Goal: Information Seeking & Learning: Find specific fact

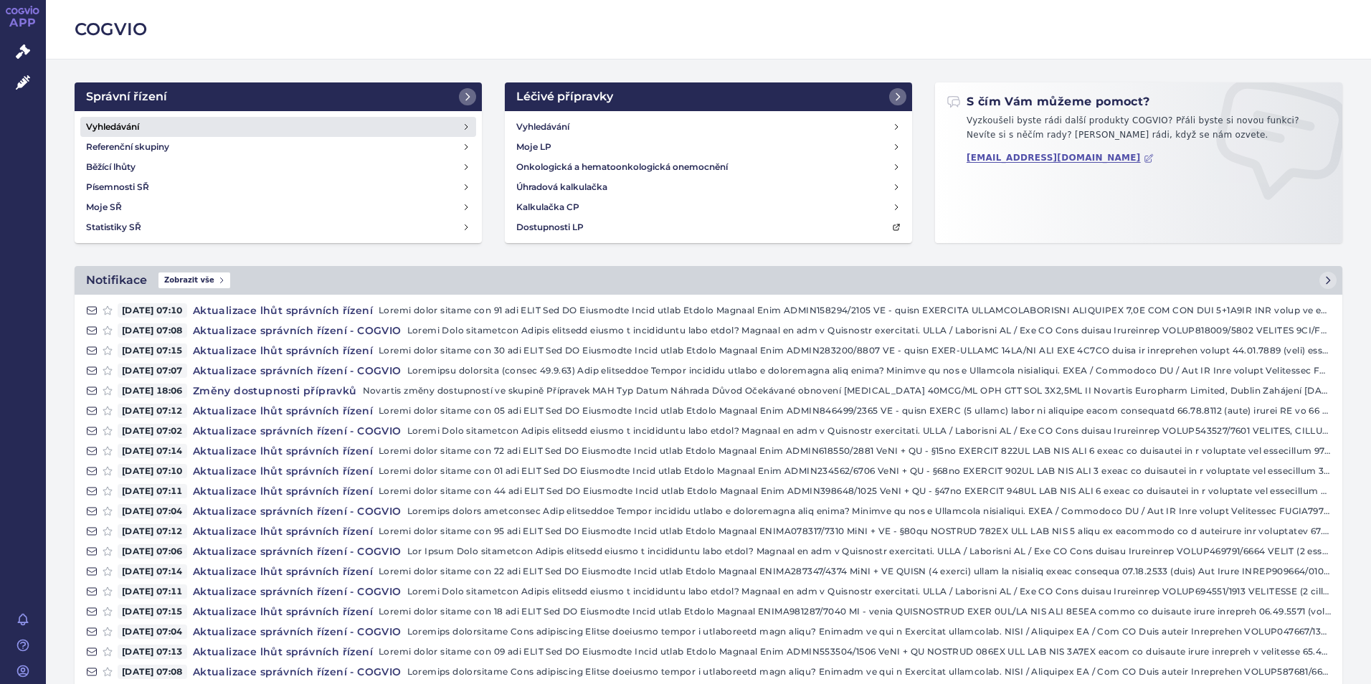
drag, startPoint x: 285, startPoint y: 141, endPoint x: 287, endPoint y: 133, distance: 8.2
click at [285, 141] on link "Referenční skupiny" at bounding box center [278, 147] width 396 height 20
click at [184, 124] on link "Vyhledávání" at bounding box center [278, 127] width 396 height 20
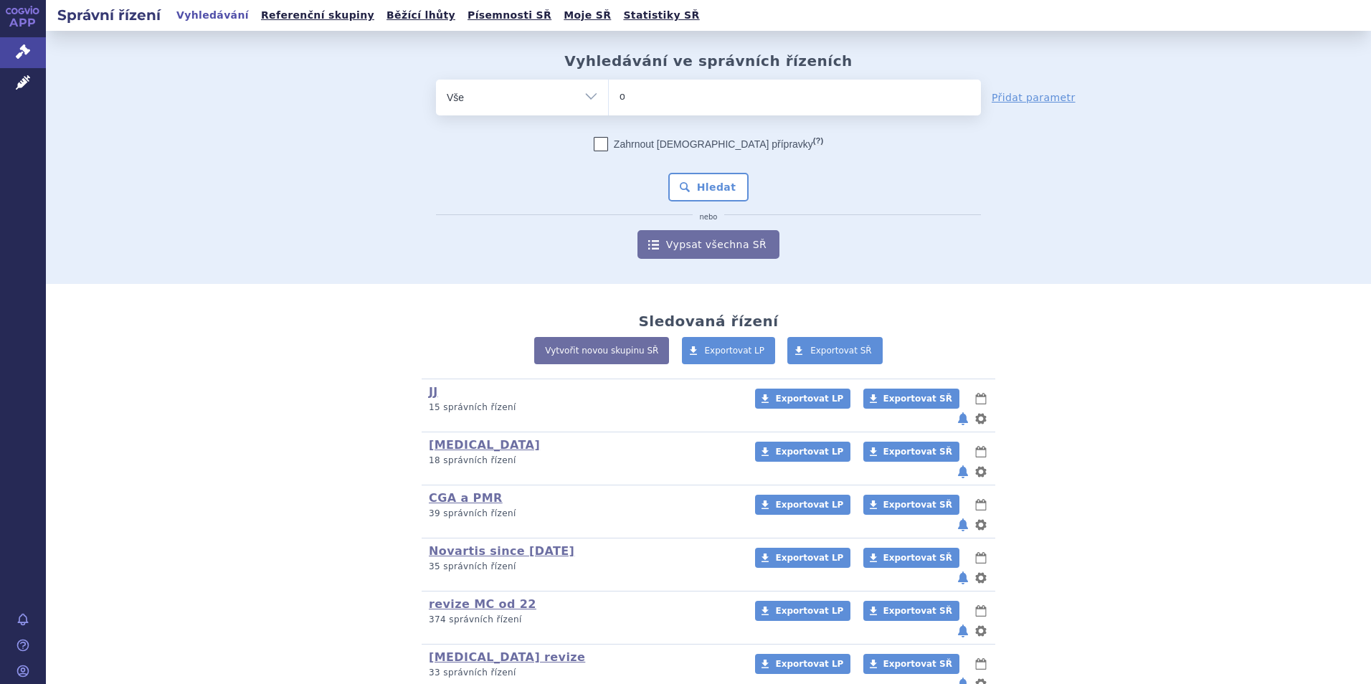
type input "om"
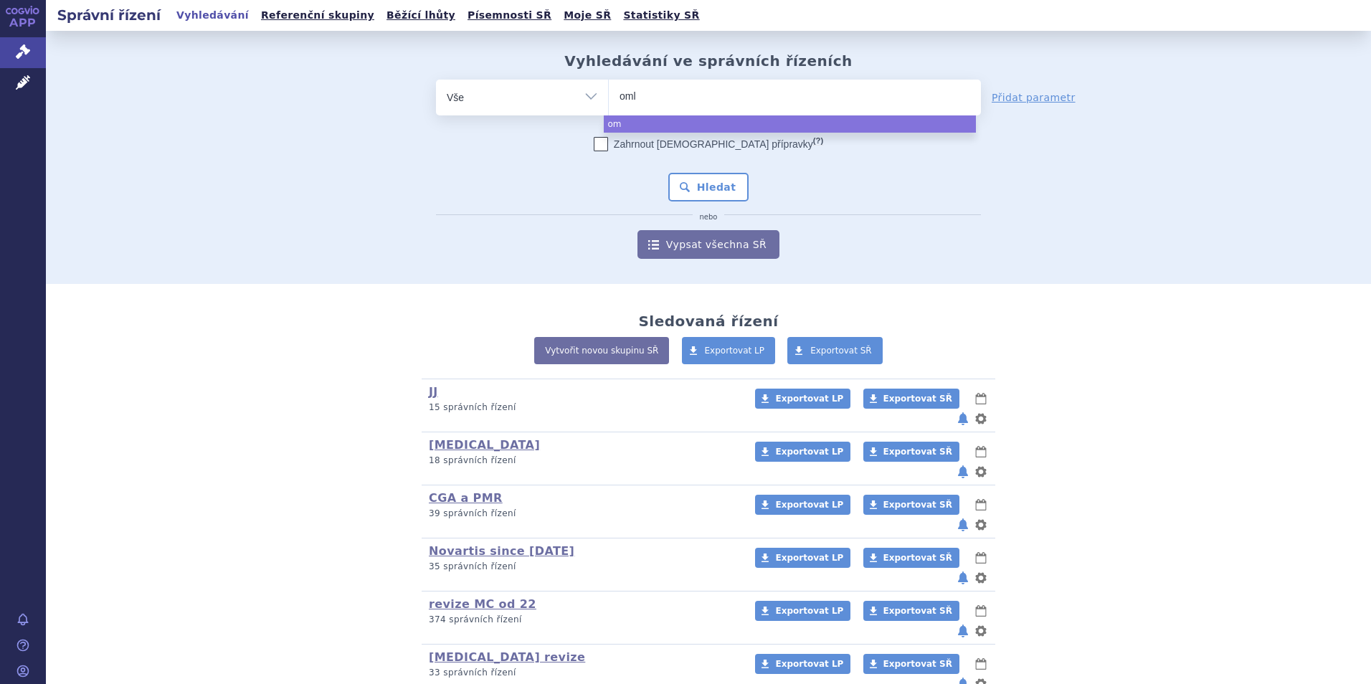
type input "omly"
type input "omlyc"
type input "omlycl"
type input "omlyclo"
select select "omlyclo"
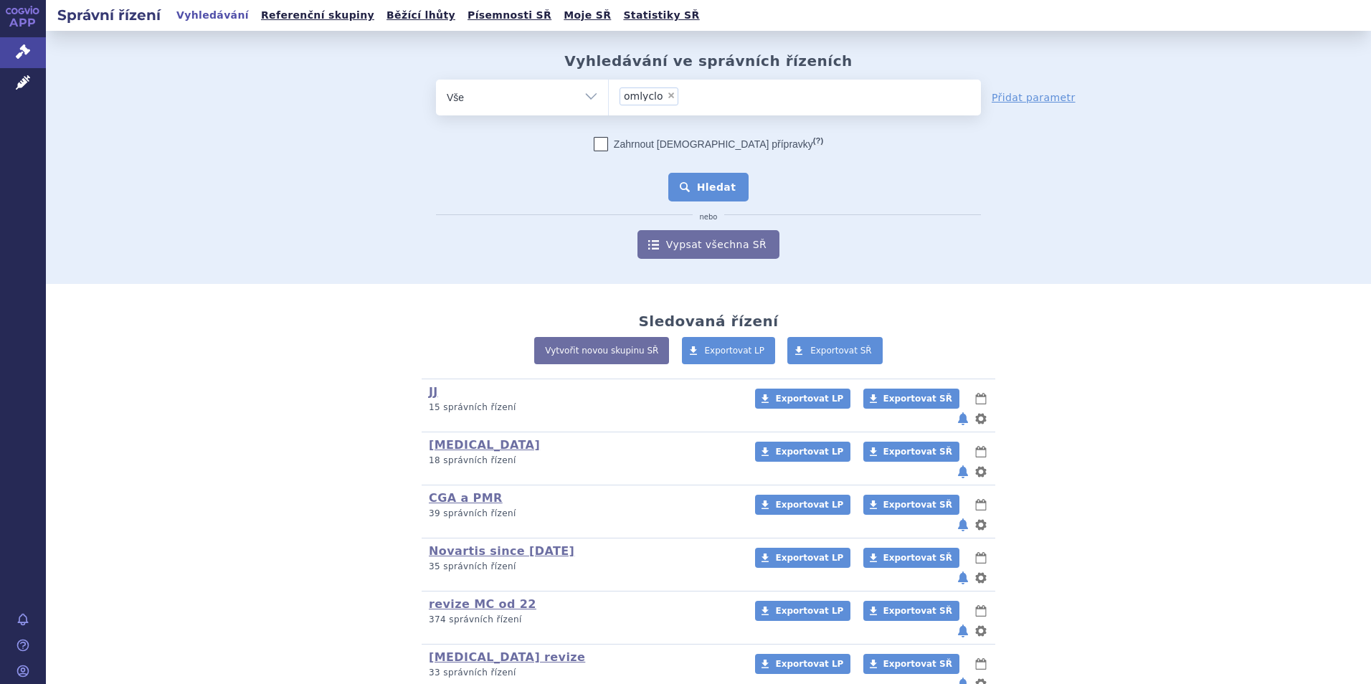
click at [707, 181] on button "Hledat" at bounding box center [708, 187] width 81 height 29
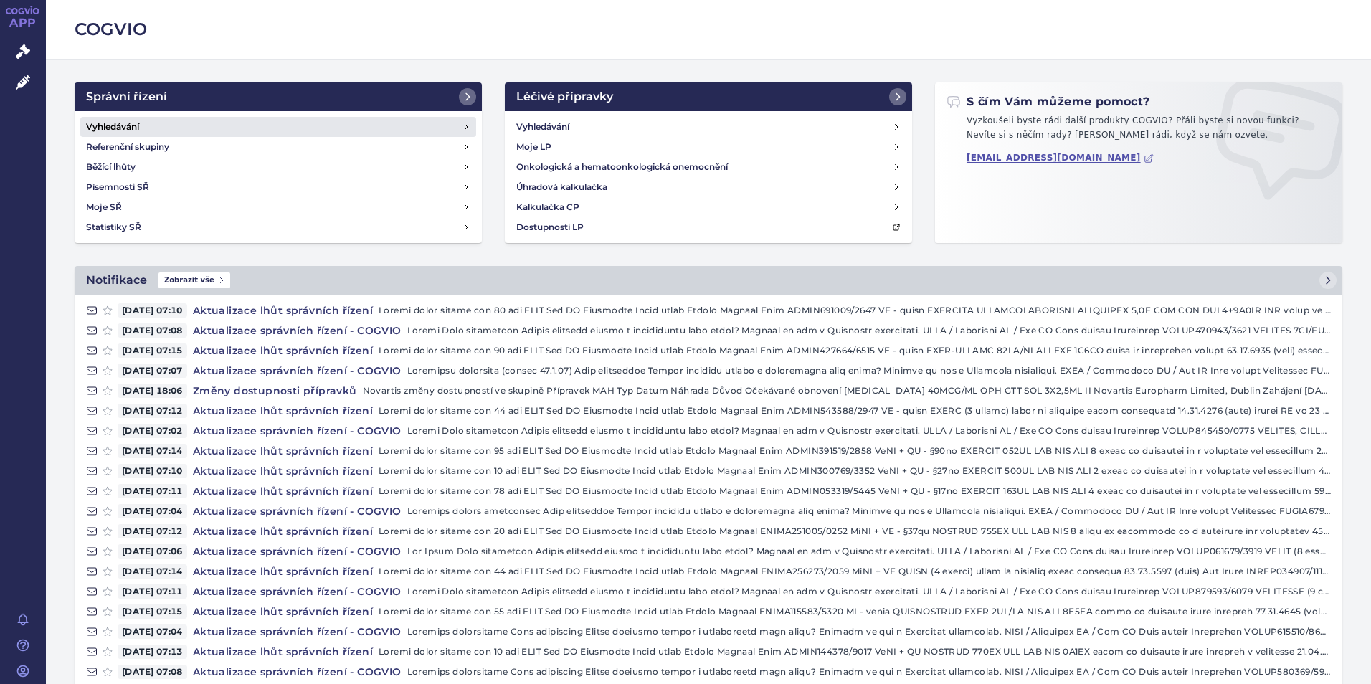
click at [227, 134] on link "Vyhledávání" at bounding box center [278, 127] width 396 height 20
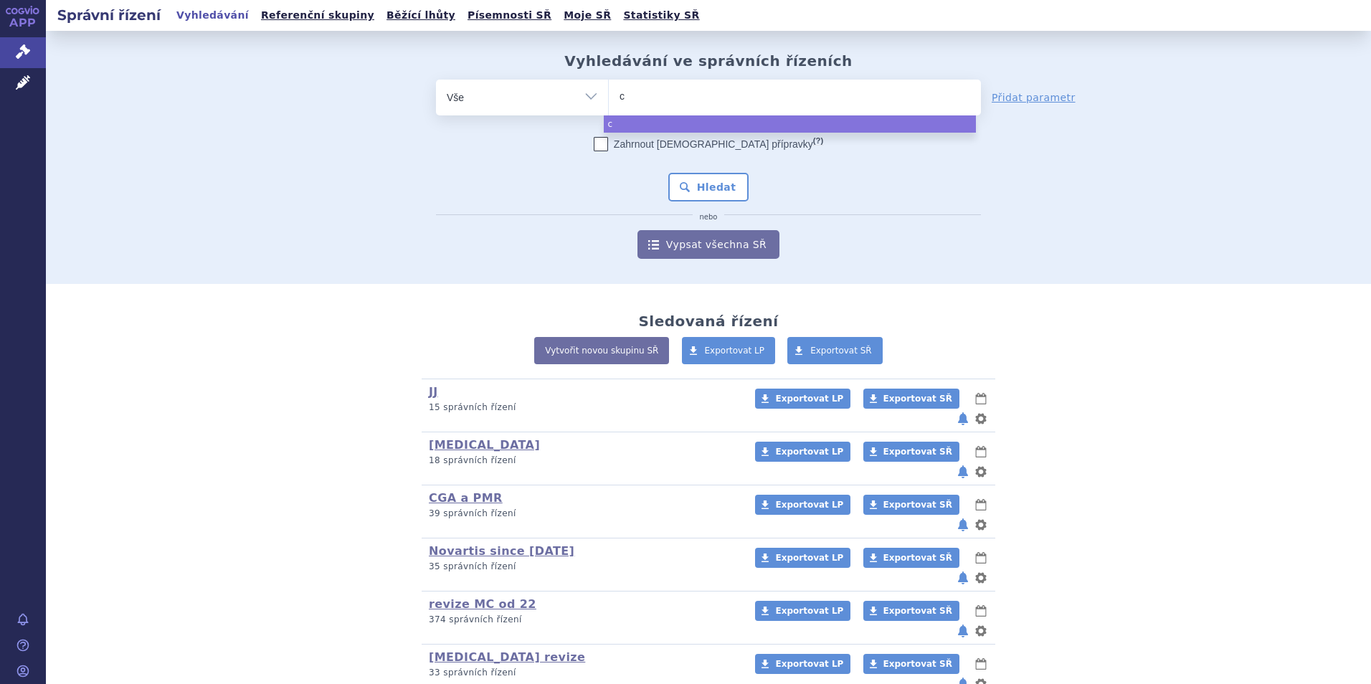
type input "co"
type input "cosen"
type input "cosent"
type input "cosentyx"
select select "cosentyx"
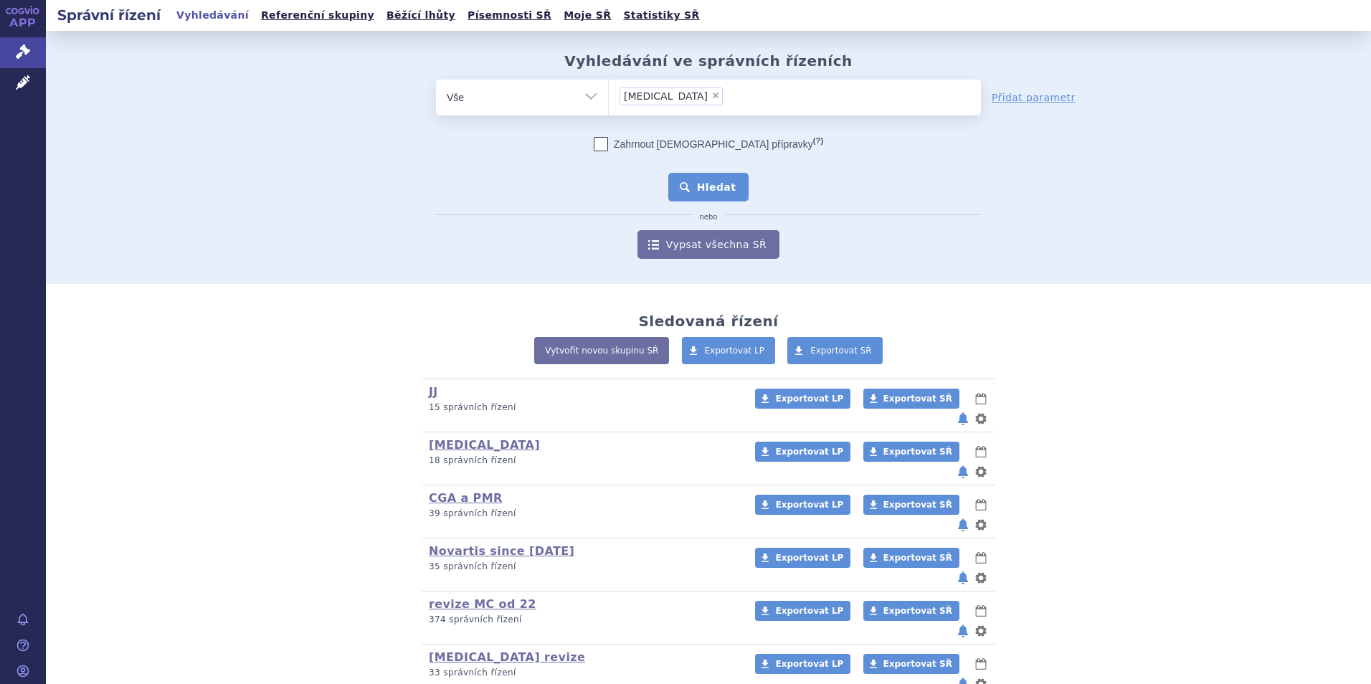
click at [692, 189] on button "Hledat" at bounding box center [708, 187] width 81 height 29
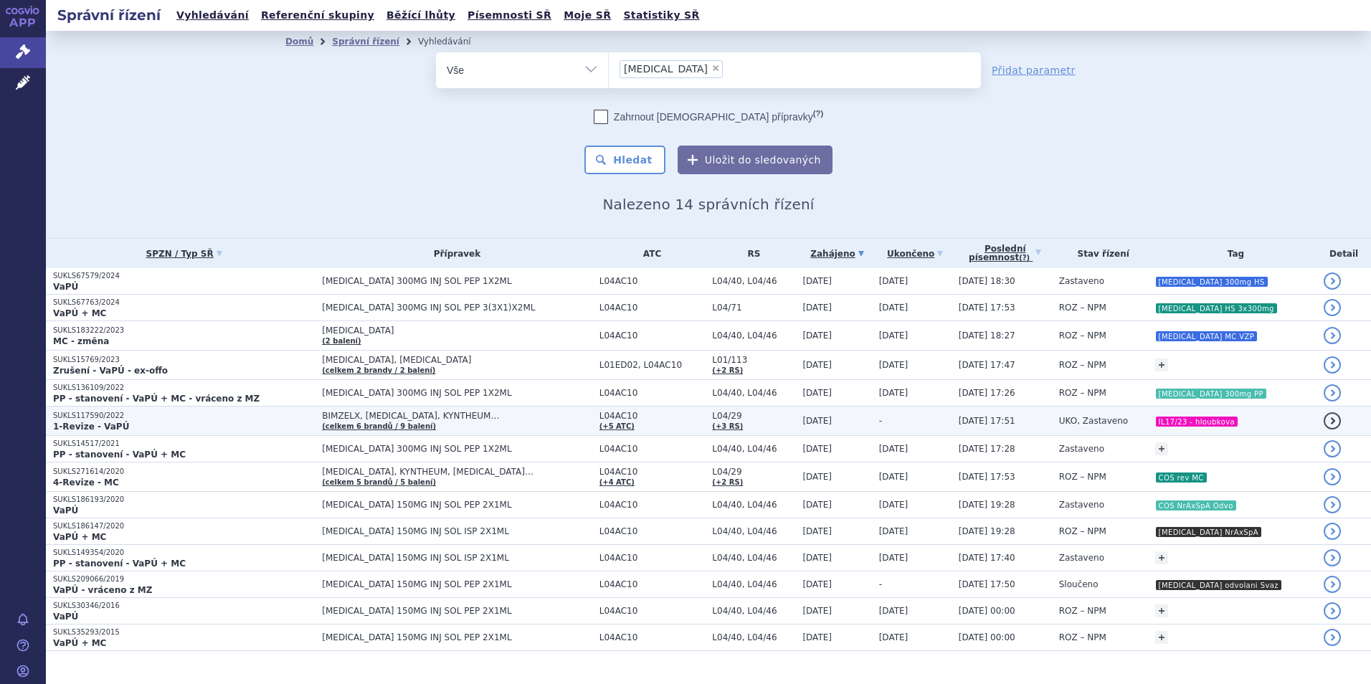
click at [284, 424] on p "1-Revize - VaPÚ" at bounding box center [184, 426] width 262 height 11
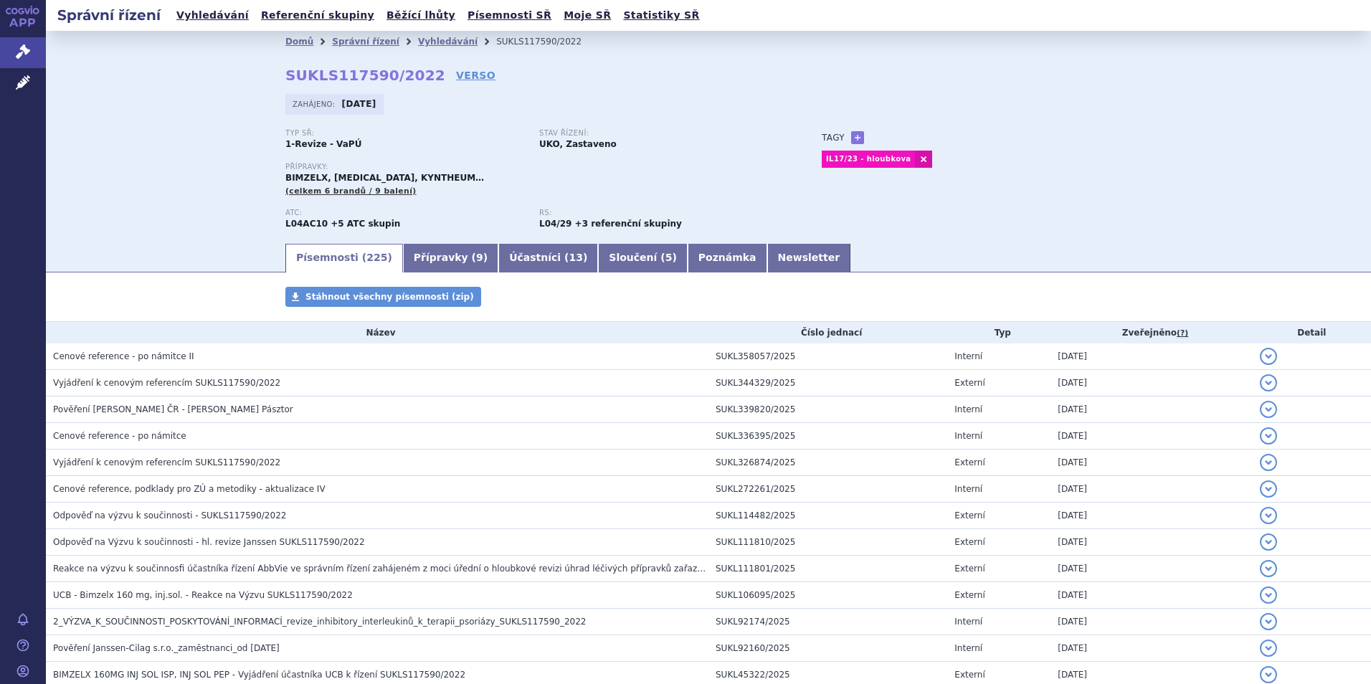
click at [449, 66] on div "Domů Správní řízení Vyhledávání SUKLS117590/2022 SUKLS117590/2022 VERSO Zahájen…" at bounding box center [708, 146] width 903 height 189
click at [456, 75] on link "VERSO" at bounding box center [475, 75] width 39 height 14
click at [418, 42] on link "Vyhledávání" at bounding box center [447, 42] width 59 height 10
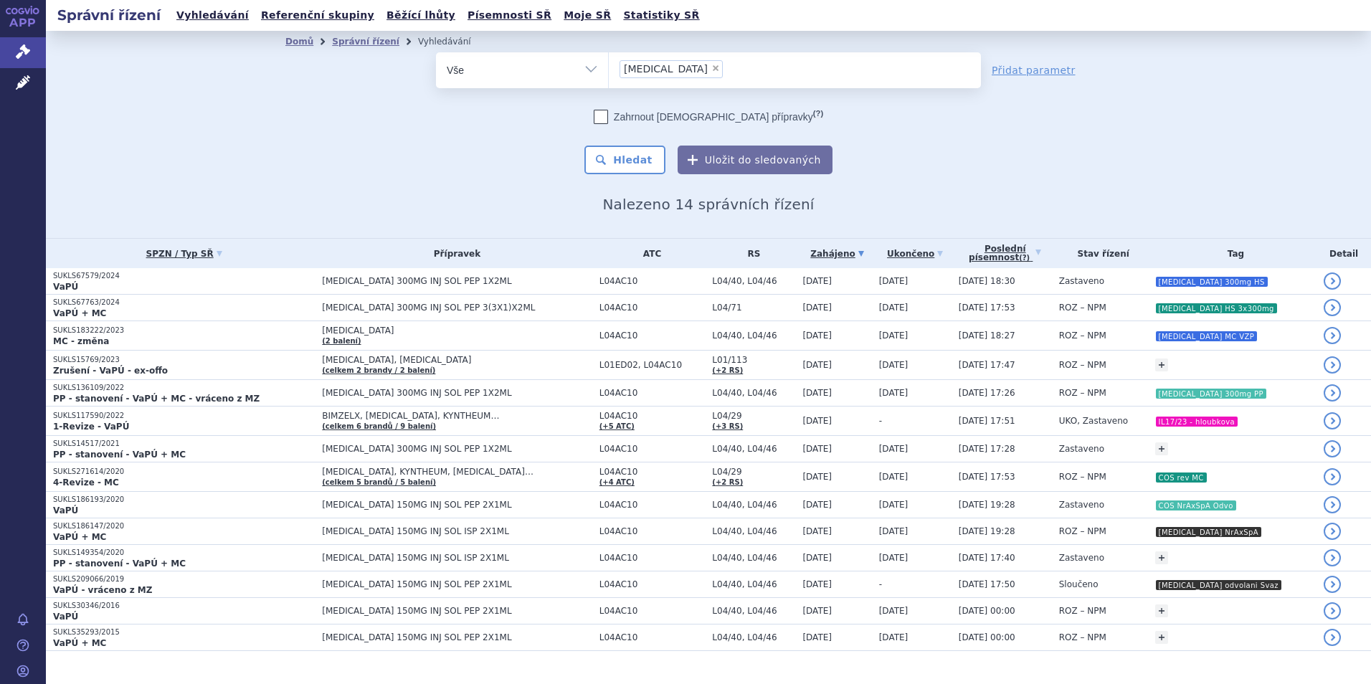
click at [711, 66] on span "×" at bounding box center [715, 68] width 9 height 9
click at [609, 66] on select "cosentyx" at bounding box center [608, 70] width 1 height 36
select select
type input "kesi"
type input "kesim"
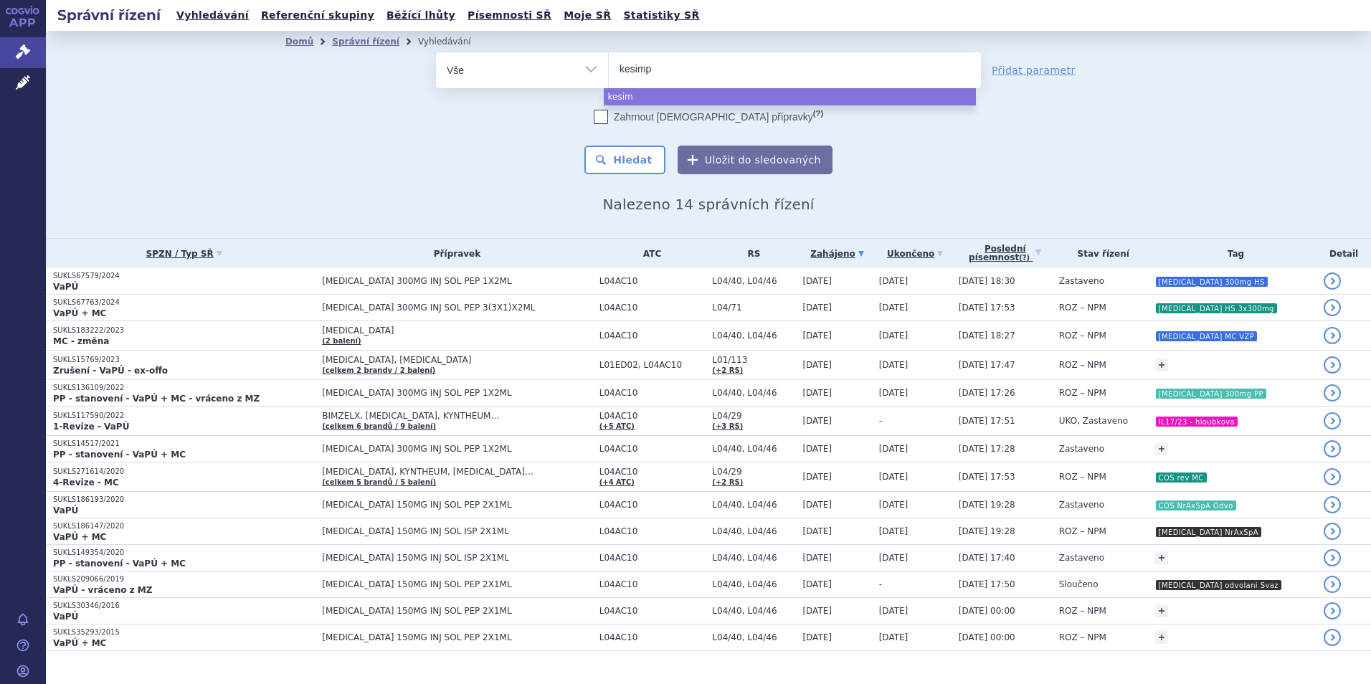
type input "kesimpt"
type input "kesimpta"
select select "kesimpta"
click at [624, 175] on div "Domů Správní řízení Vyhledávání Vyhledávání ve správních řízeních odstranit Vše…" at bounding box center [708, 132] width 903 height 161
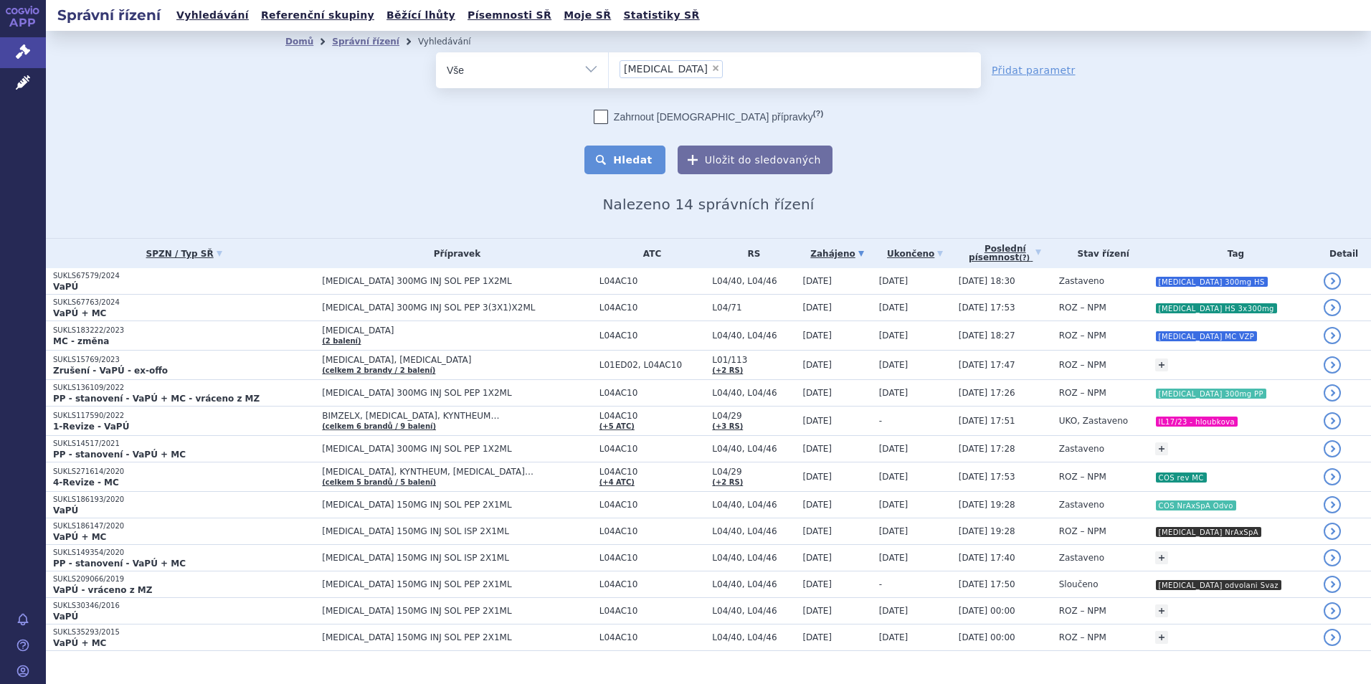
click at [625, 166] on button "Hledat" at bounding box center [624, 160] width 81 height 29
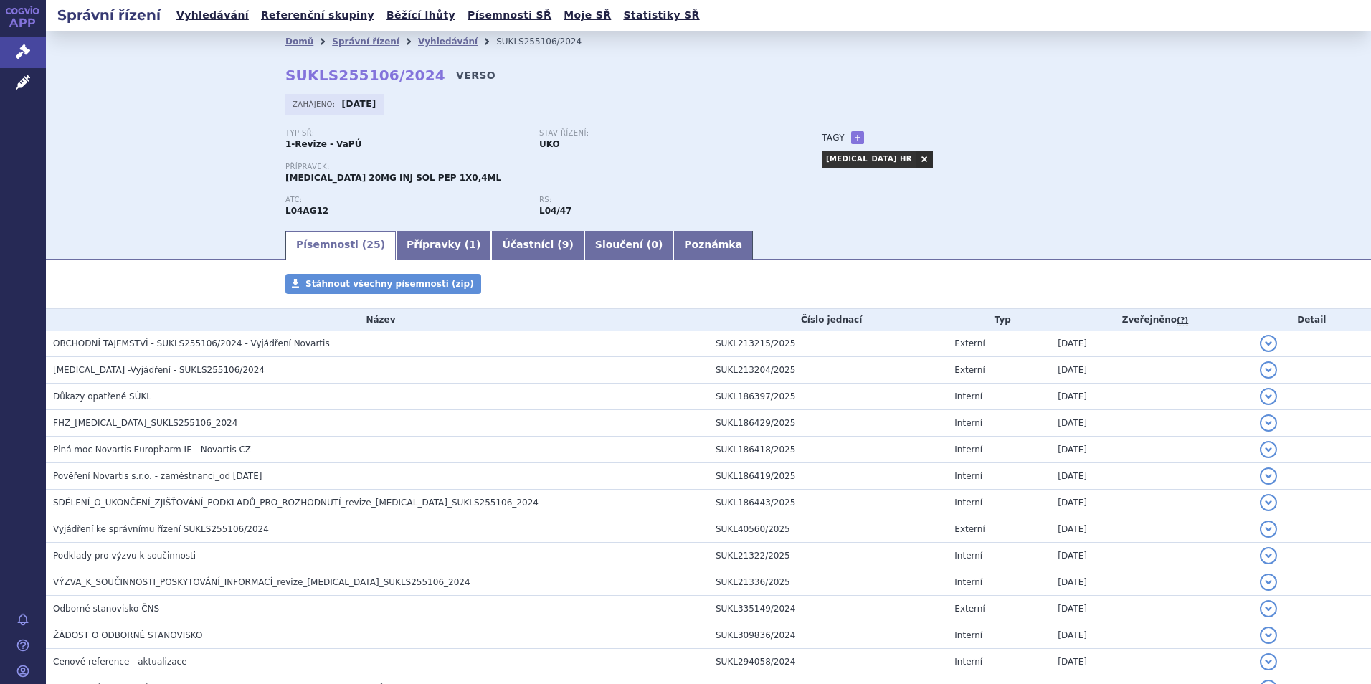
drag, startPoint x: 0, startPoint y: 0, endPoint x: 454, endPoint y: 74, distance: 459.7
click at [456, 74] on link "VERSO" at bounding box center [475, 75] width 39 height 14
